Goal: Transaction & Acquisition: Obtain resource

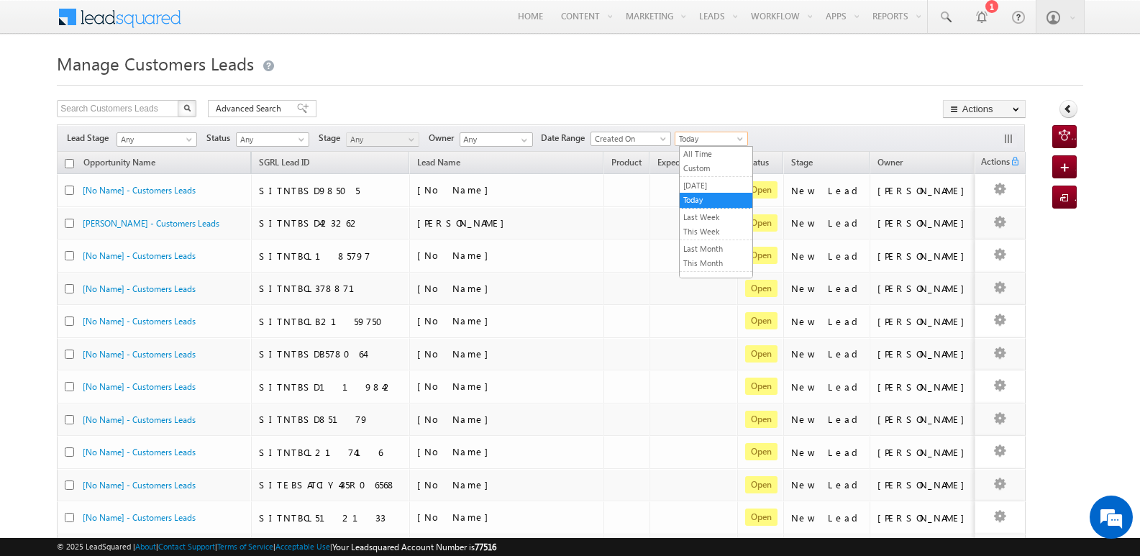
click at [710, 135] on span "Today" at bounding box center [709, 138] width 68 height 13
click at [706, 259] on link "This Month" at bounding box center [716, 263] width 73 height 13
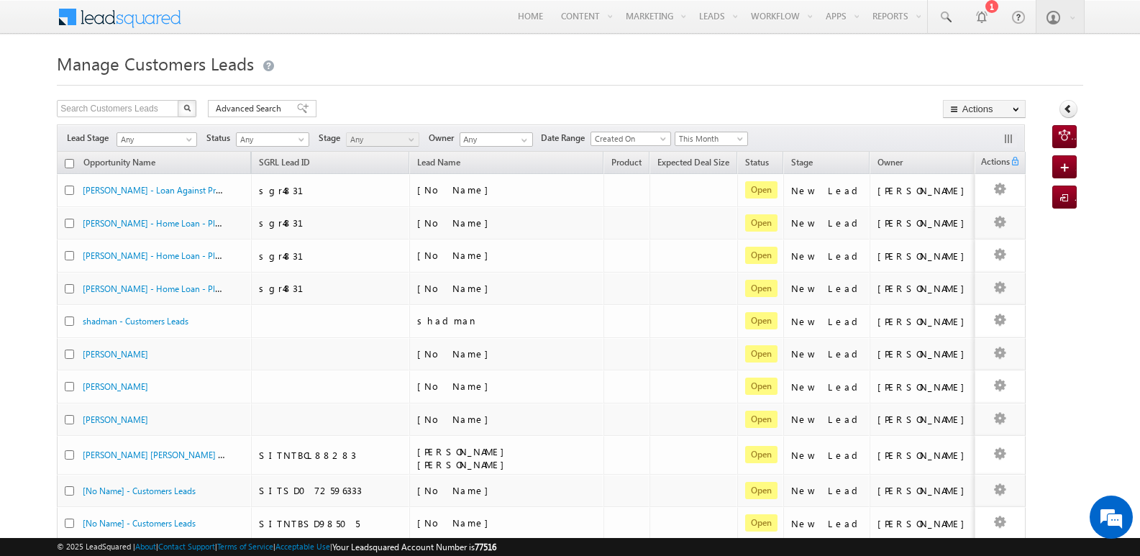
click at [817, 104] on div "Search Customers Leads X 35947 results found Advanced Search Advanced search re…" at bounding box center [541, 110] width 969 height 21
click at [964, 128] on link "Export Customers Leads" at bounding box center [984, 136] width 81 height 30
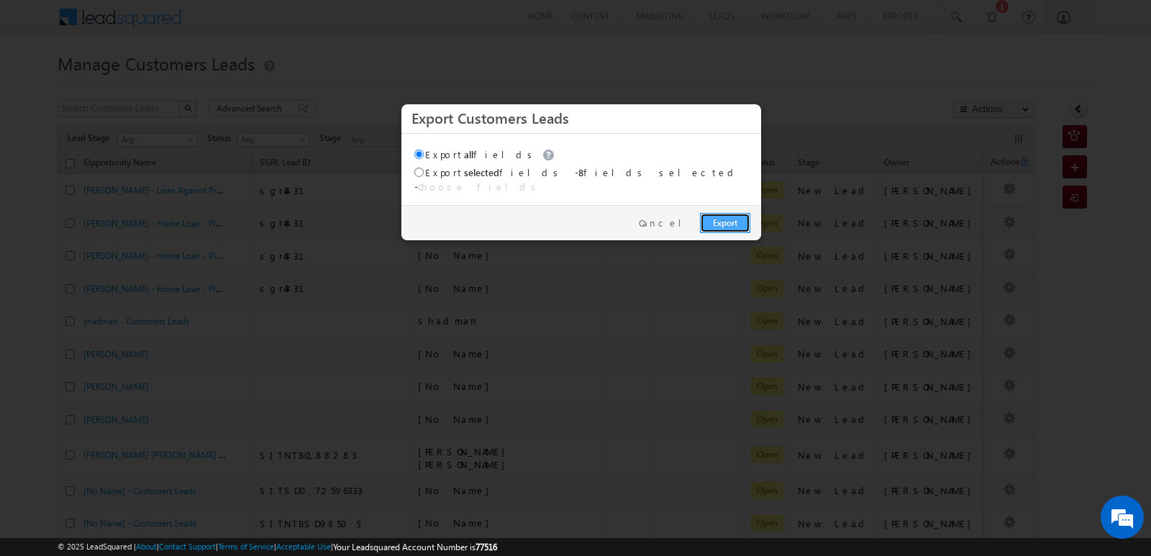
click at [728, 213] on link "Export" at bounding box center [725, 223] width 50 height 20
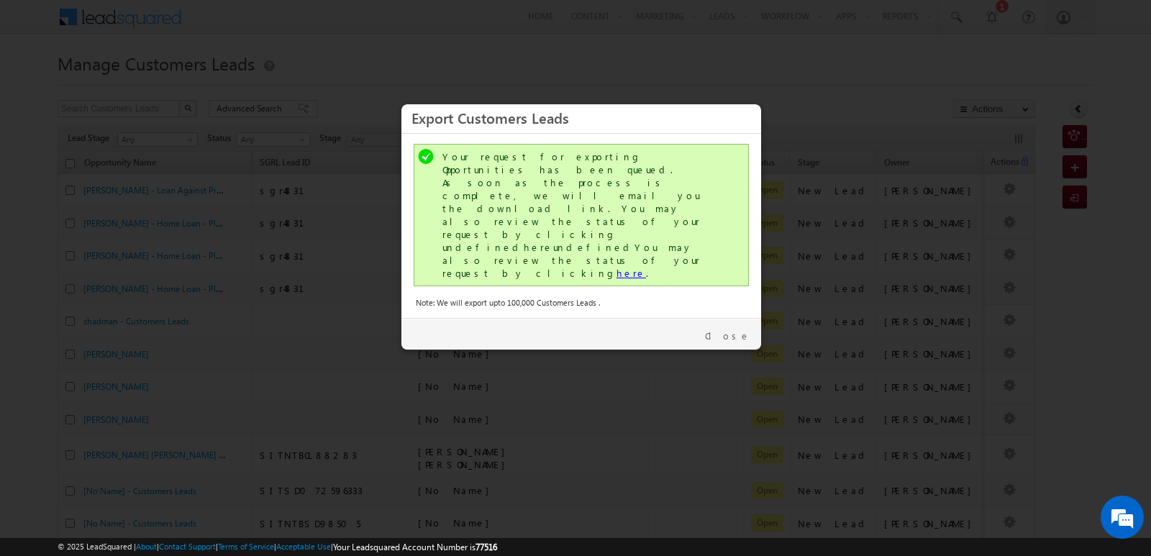
click at [616, 267] on link "here" at bounding box center [630, 273] width 29 height 12
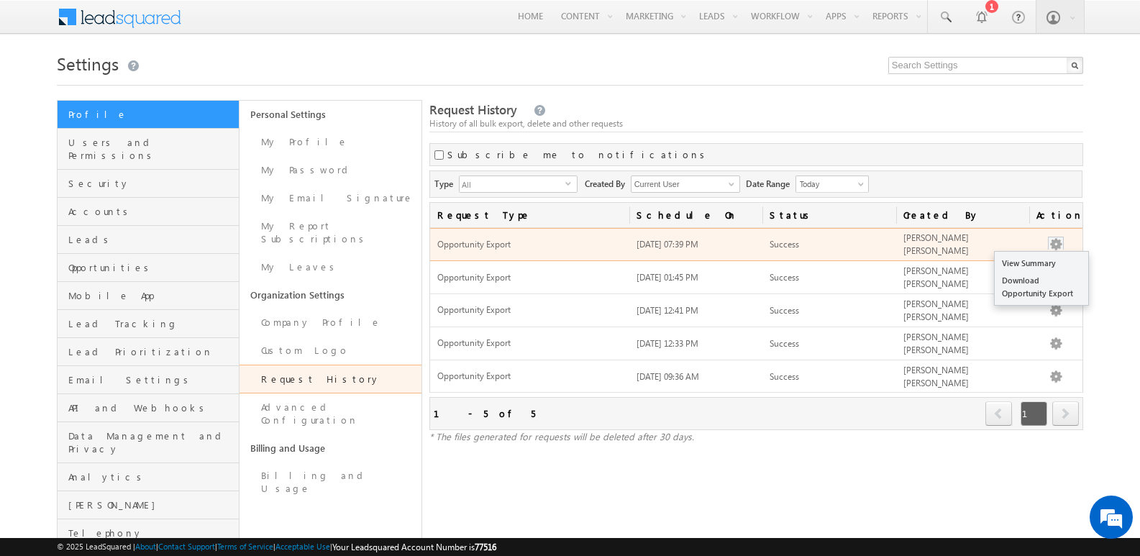
click at [1053, 245] on button "button" at bounding box center [1056, 244] width 14 height 14
click at [1029, 281] on link "Download Opportunity Export" at bounding box center [1042, 287] width 94 height 30
